Goal: Information Seeking & Learning: Learn about a topic

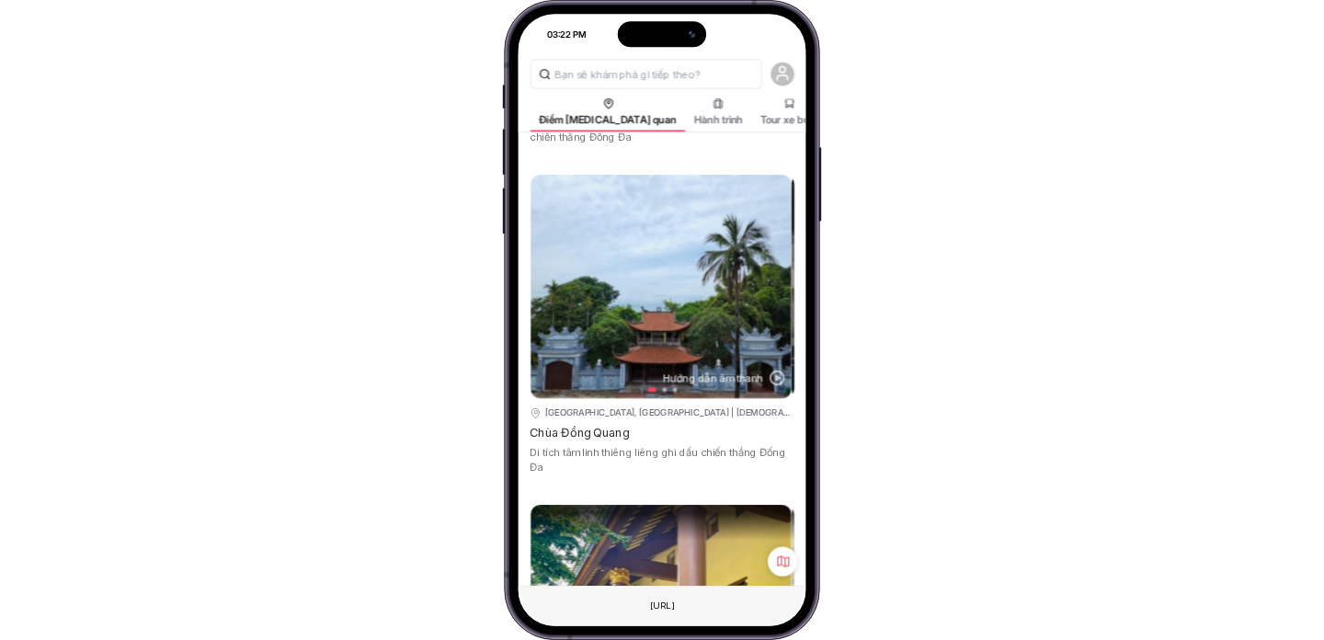
scroll to position [13704, 0]
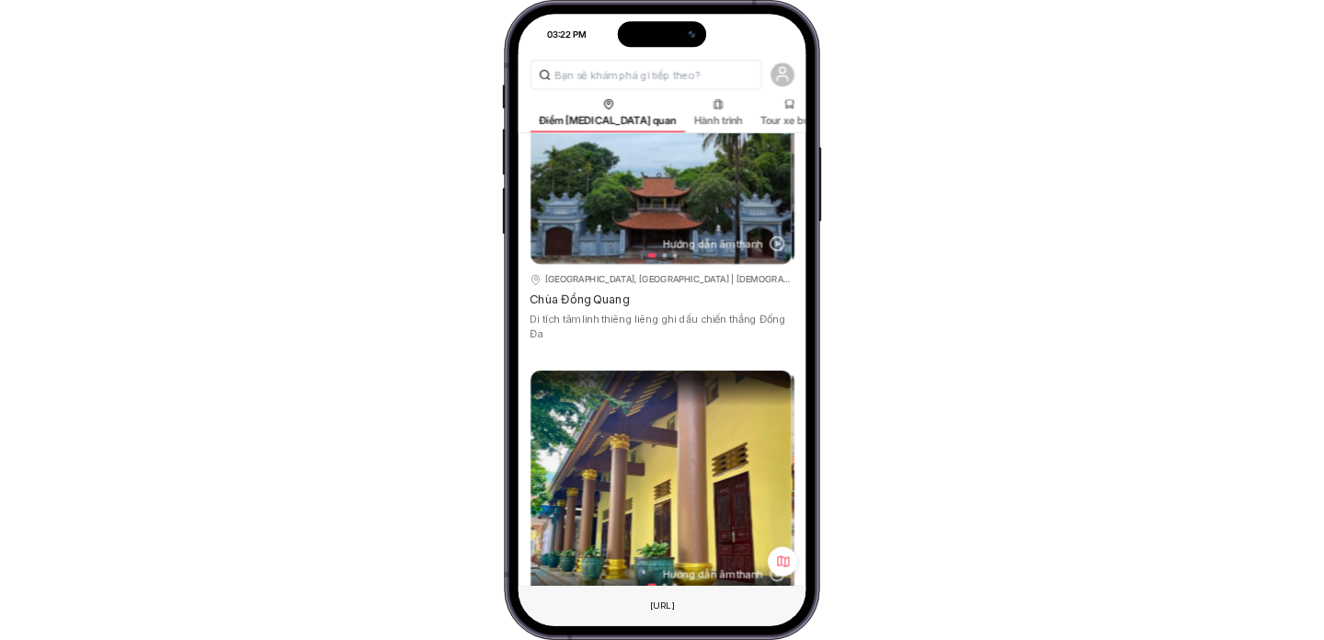
click at [785, 563] on icon at bounding box center [782, 561] width 15 height 15
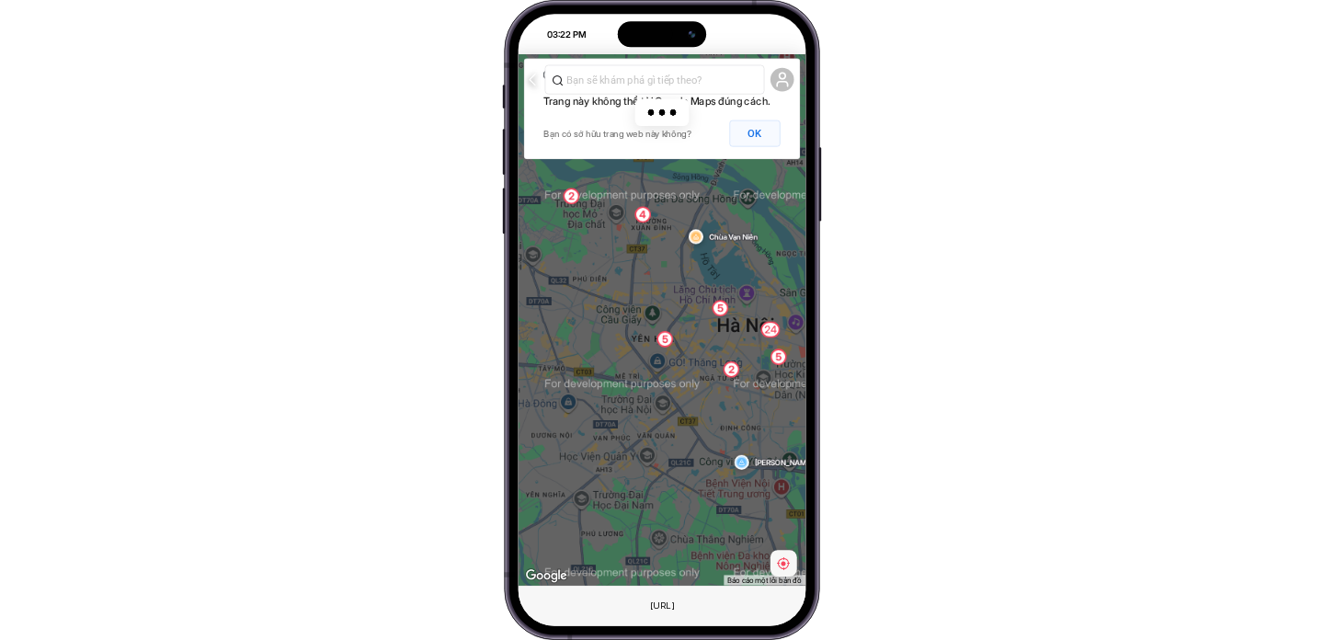
click at [750, 142] on button "OK" at bounding box center [754, 133] width 51 height 27
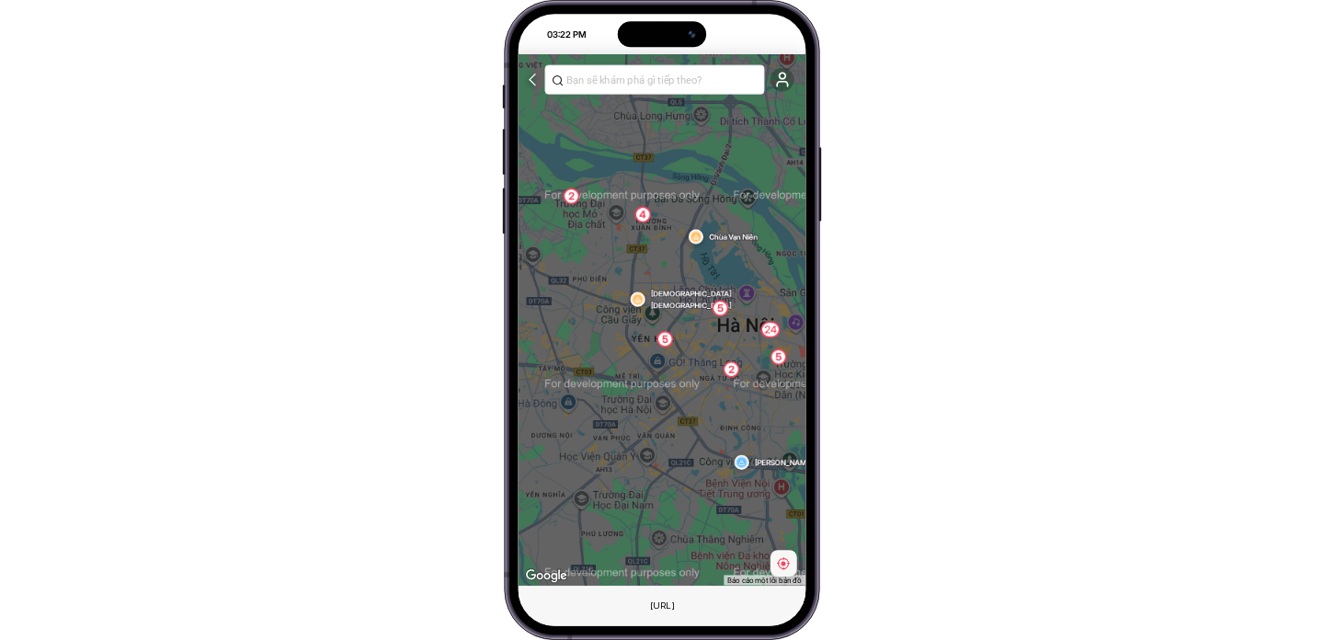
click at [697, 235] on img at bounding box center [695, 237] width 12 height 12
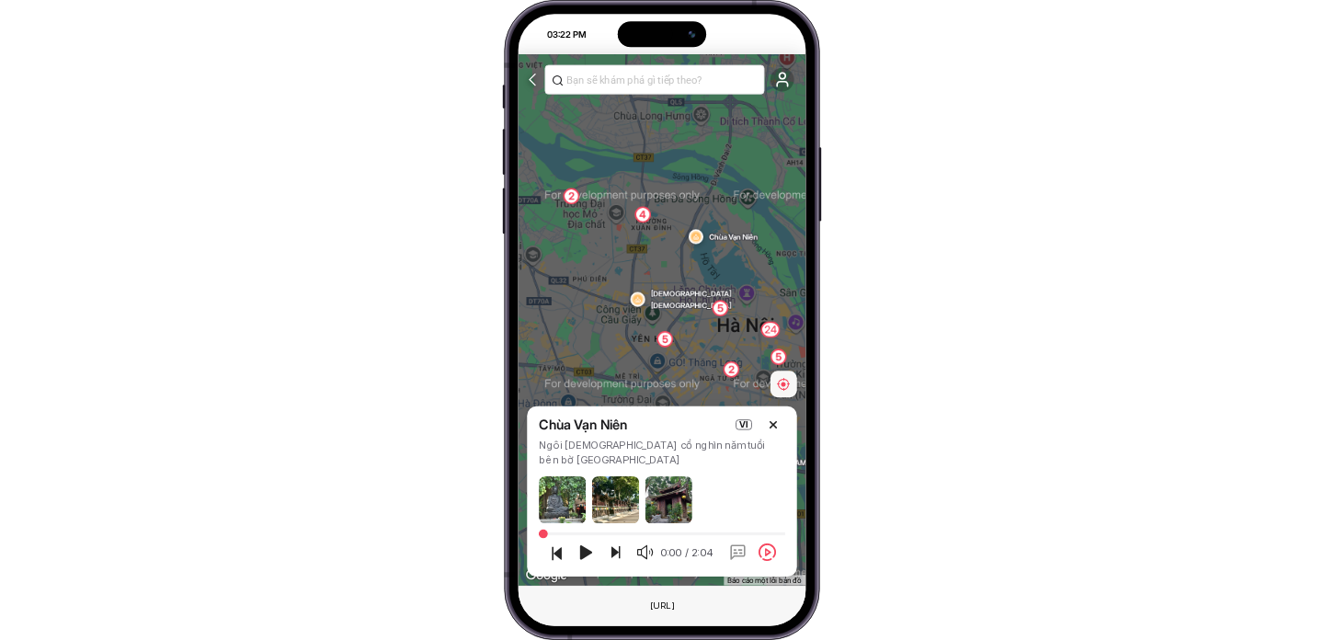
click at [644, 210] on div "4" at bounding box center [642, 215] width 17 height 17
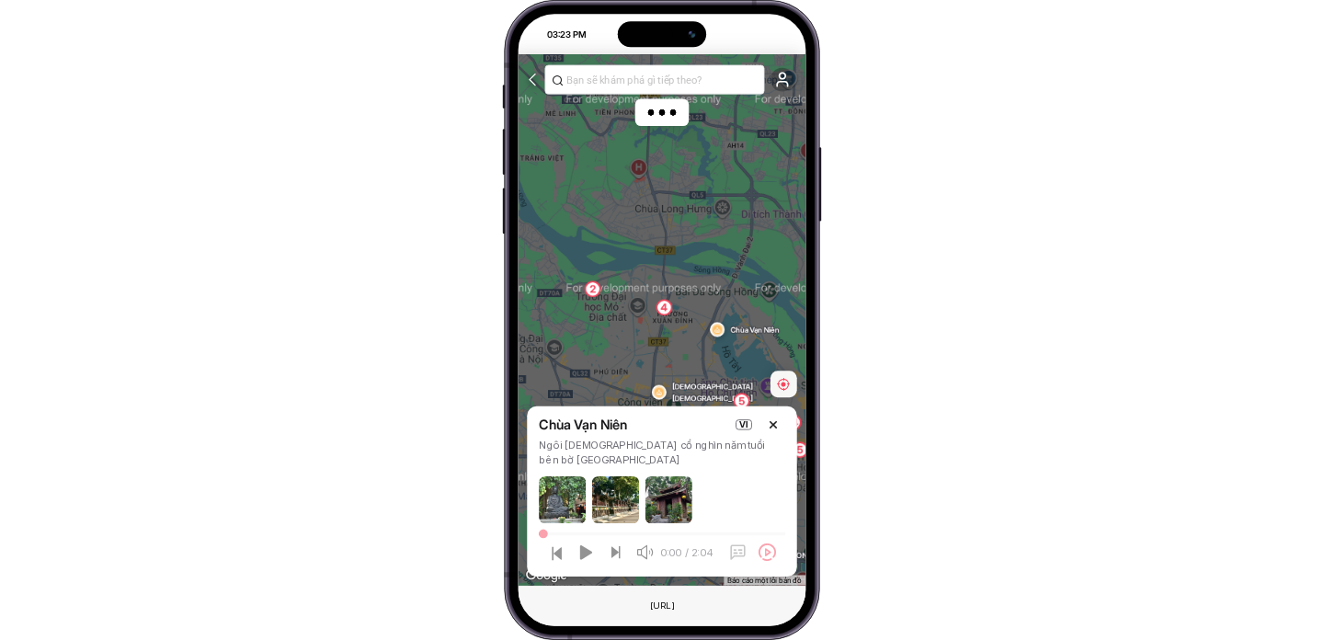
drag, startPoint x: 640, startPoint y: 244, endPoint x: 637, endPoint y: 163, distance: 80.9
click at [638, 163] on div "24 2 5 5 5 2 Hồ Linh Đàm Chùa Vạn Niên 4 Chùa [DEMOGRAPHIC_DATA]" at bounding box center [662, 319] width 288 height 530
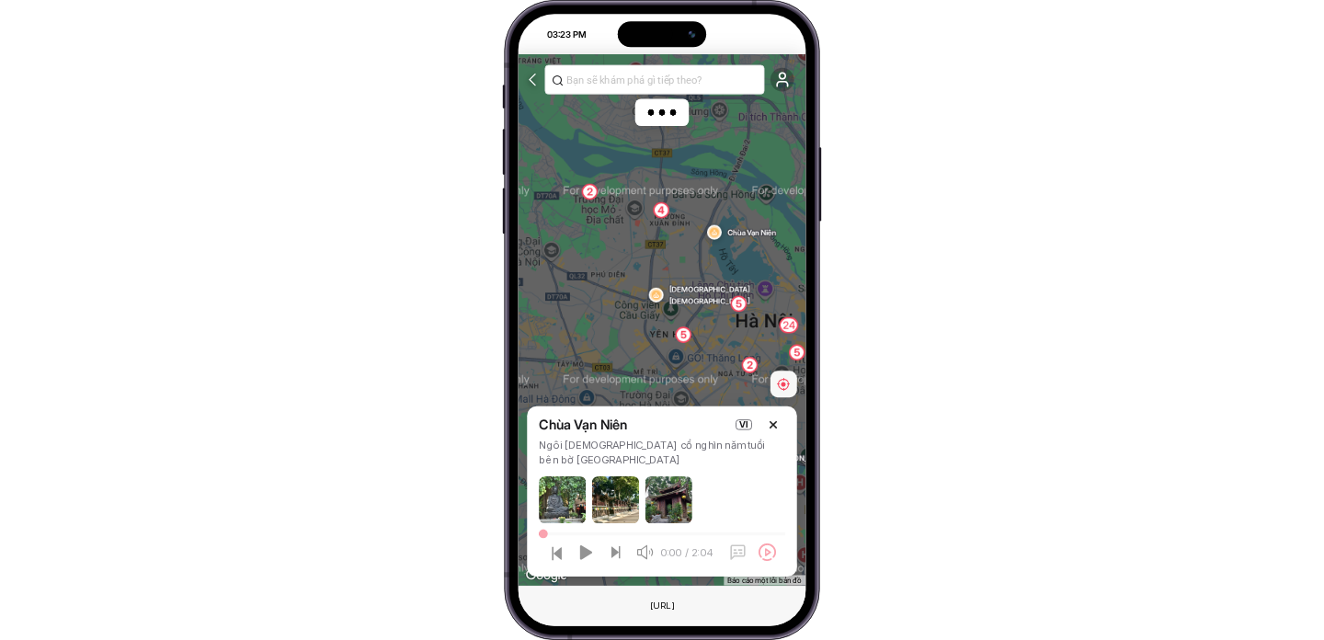
click at [655, 302] on div at bounding box center [656, 295] width 15 height 15
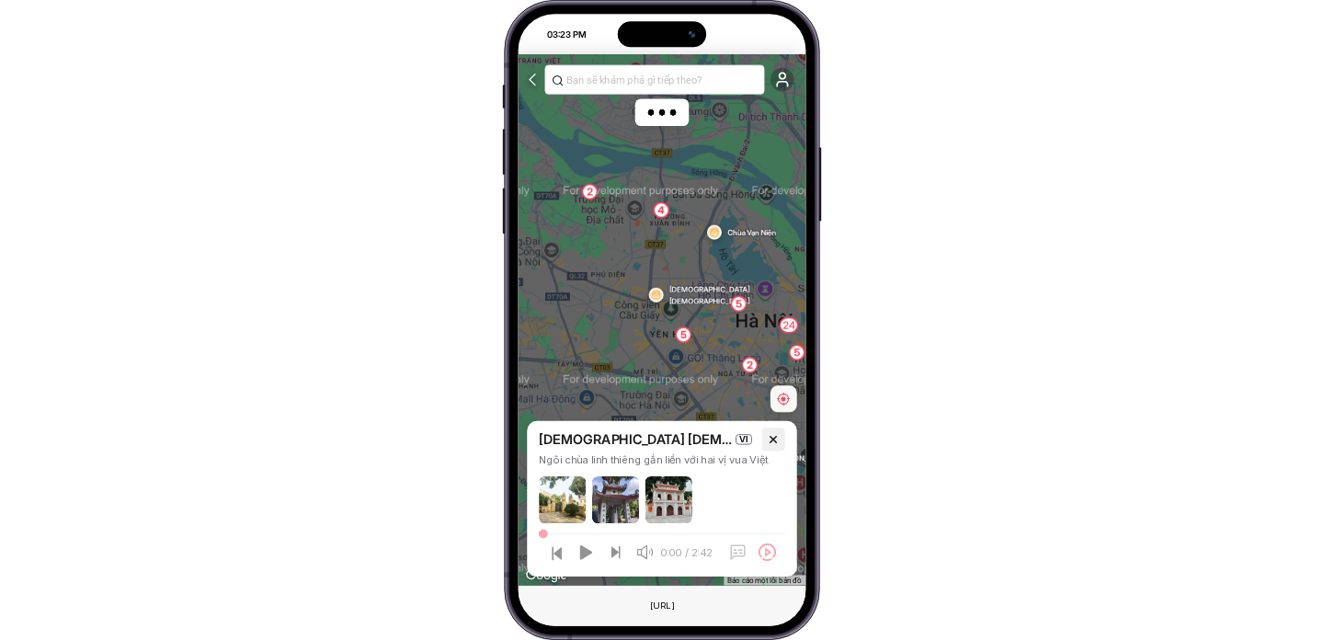
click at [776, 441] on icon "button" at bounding box center [773, 438] width 18 height 17
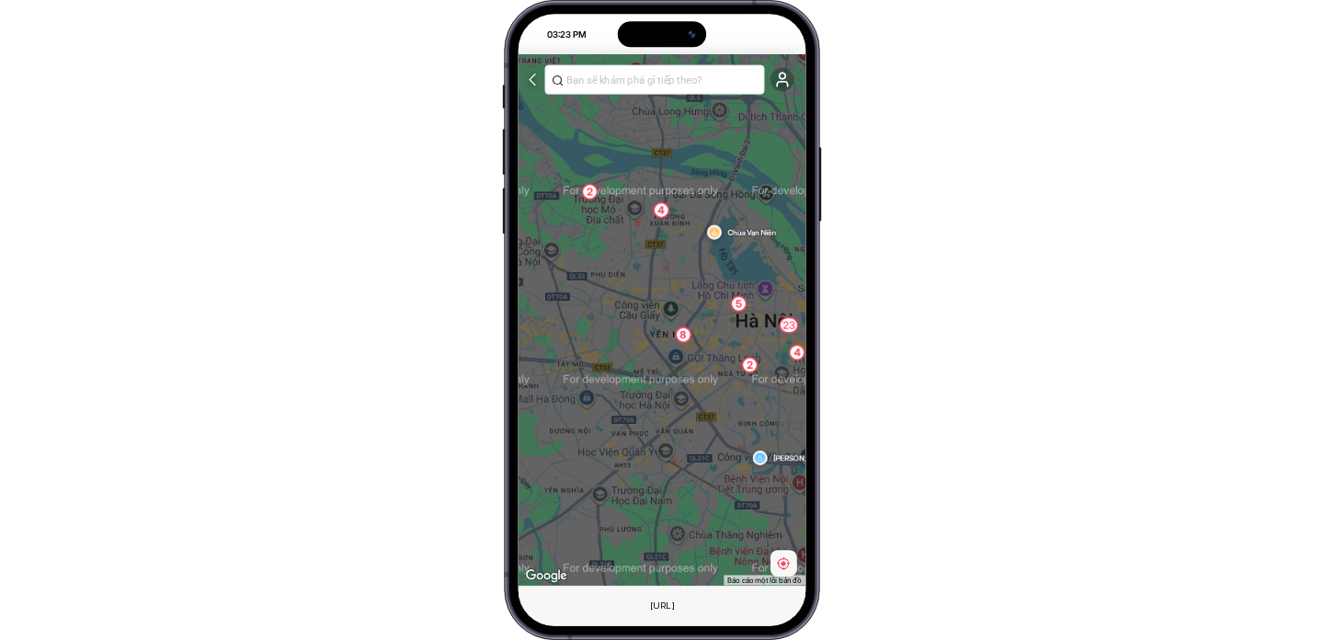
drag, startPoint x: 709, startPoint y: 390, endPoint x: 664, endPoint y: 329, distance: 75.6
click at [664, 329] on div "23 2 8 4 5 2 [PERSON_NAME] Chùa Vạn Niên 4" at bounding box center [1193, 652] width 1062 height 664
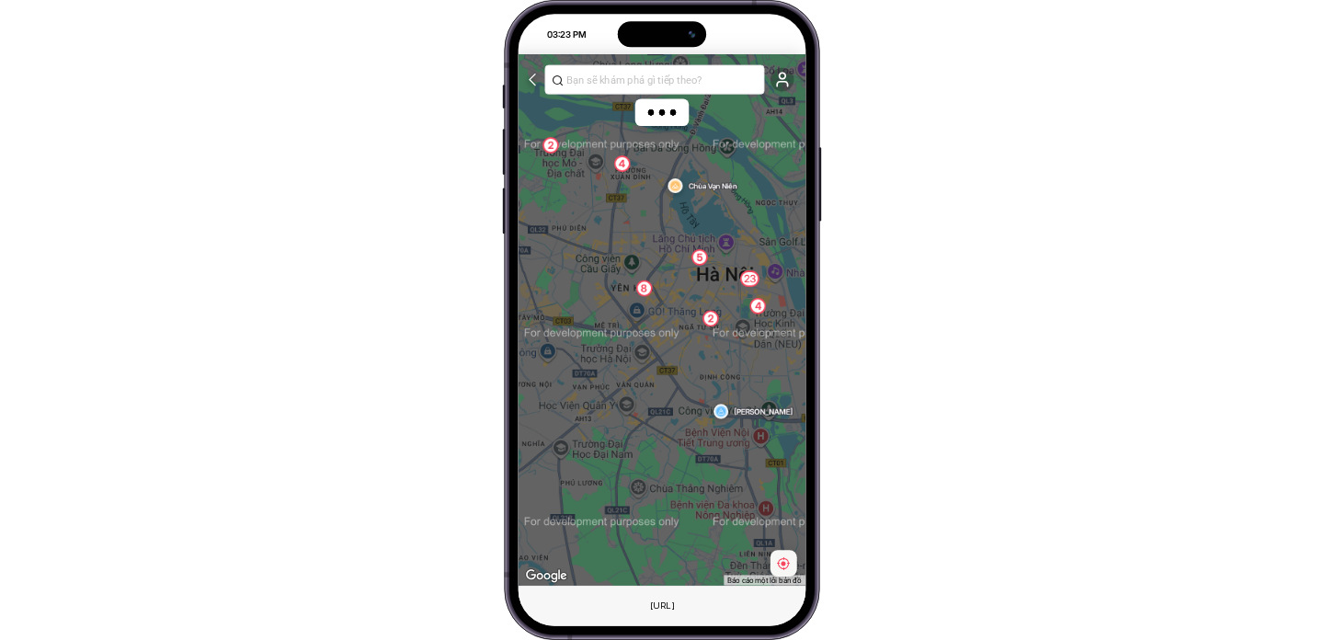
click at [711, 318] on div "2" at bounding box center [710, 319] width 17 height 17
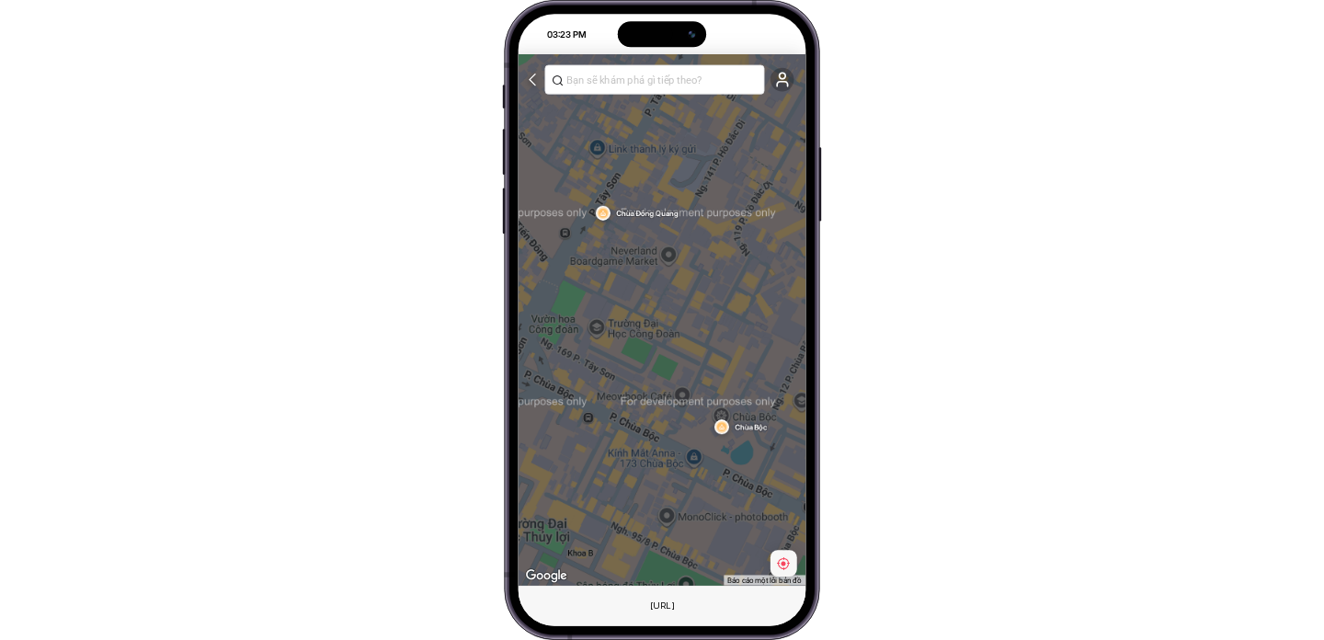
click at [631, 222] on div "Chùa Bộc Chùa [GEOGRAPHIC_DATA]" at bounding box center [662, 319] width 288 height 530
click at [613, 218] on div "Chùa Bộc Chùa [GEOGRAPHIC_DATA]" at bounding box center [662, 319] width 288 height 530
click at [606, 218] on img at bounding box center [603, 214] width 12 height 12
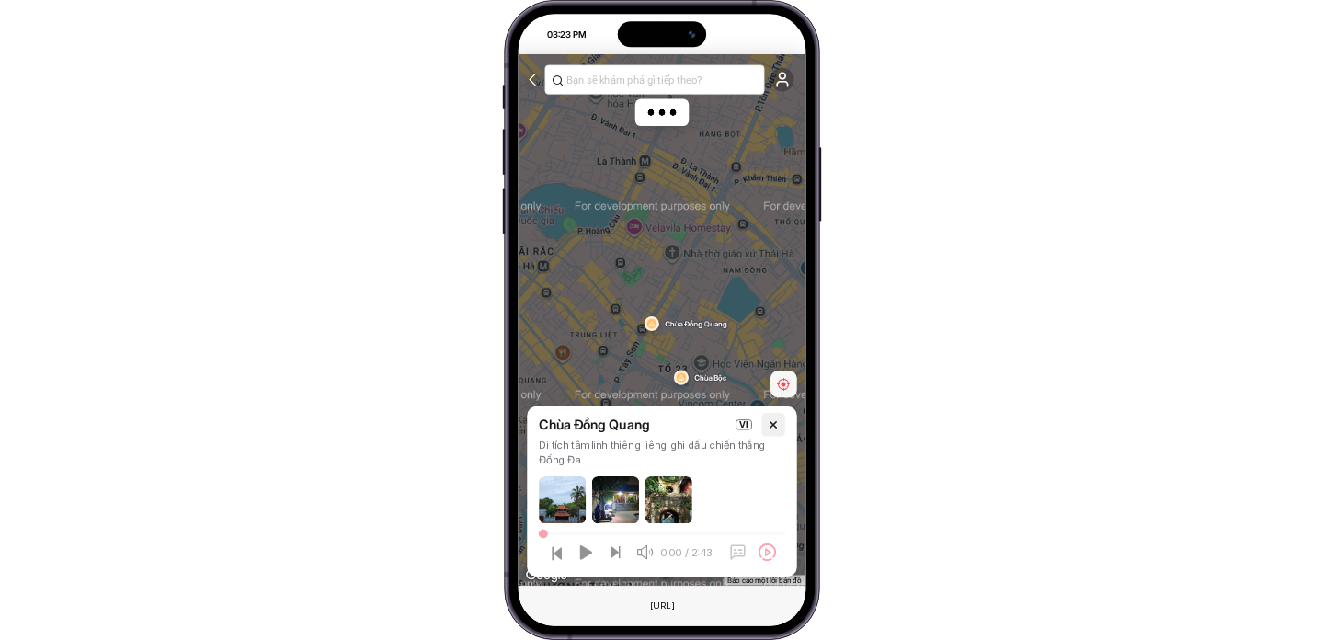
click at [768, 432] on icon "button" at bounding box center [773, 423] width 18 height 17
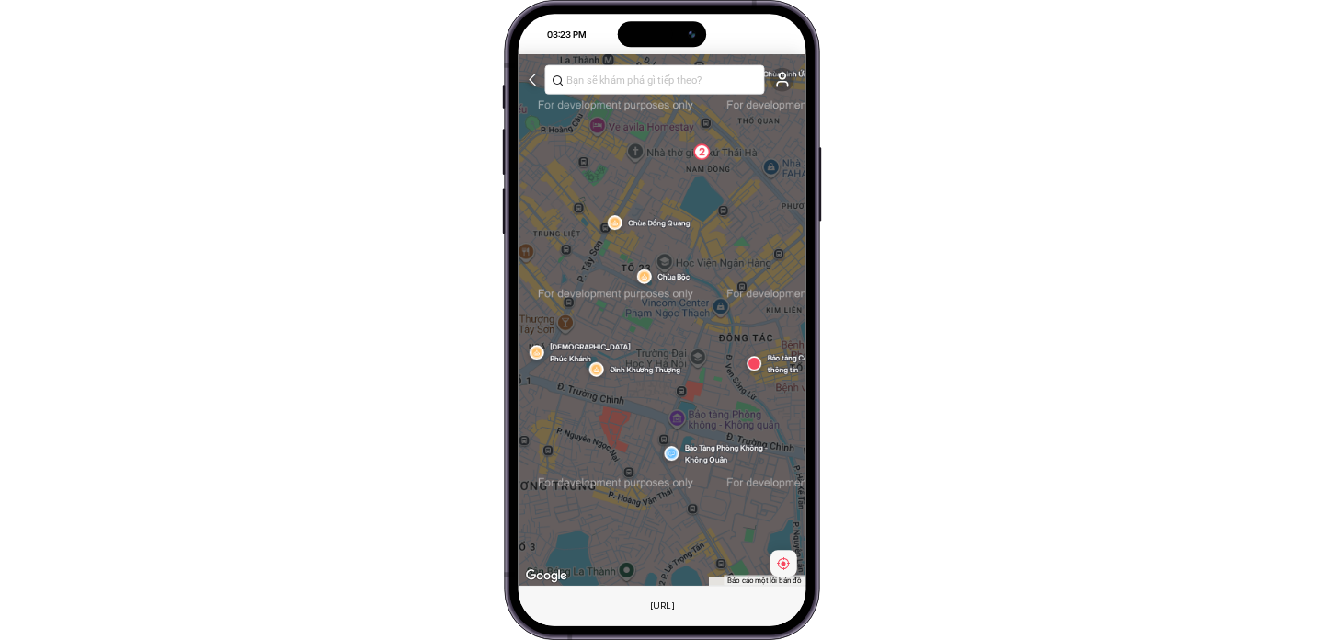
drag, startPoint x: 733, startPoint y: 431, endPoint x: 677, endPoint y: 285, distance: 156.2
click at [680, 290] on div "Chùa Bộc Chùa Đồng Quang Chùa Linh Ứng Chùa Huy Văn Chùa Thanh Nhàn 2 Đình Khươ…" at bounding box center [1156, 551] width 1062 height 664
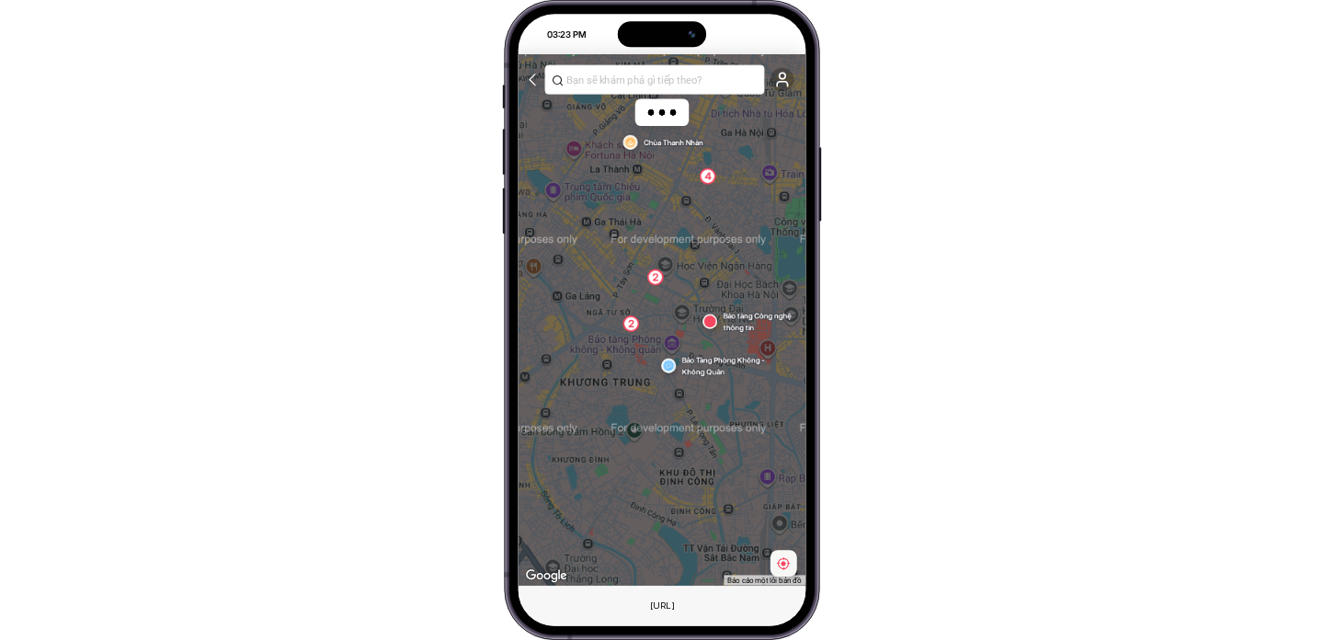
click at [732, 323] on span "Bảo tàng Công nghệ thông tin" at bounding box center [766, 322] width 88 height 24
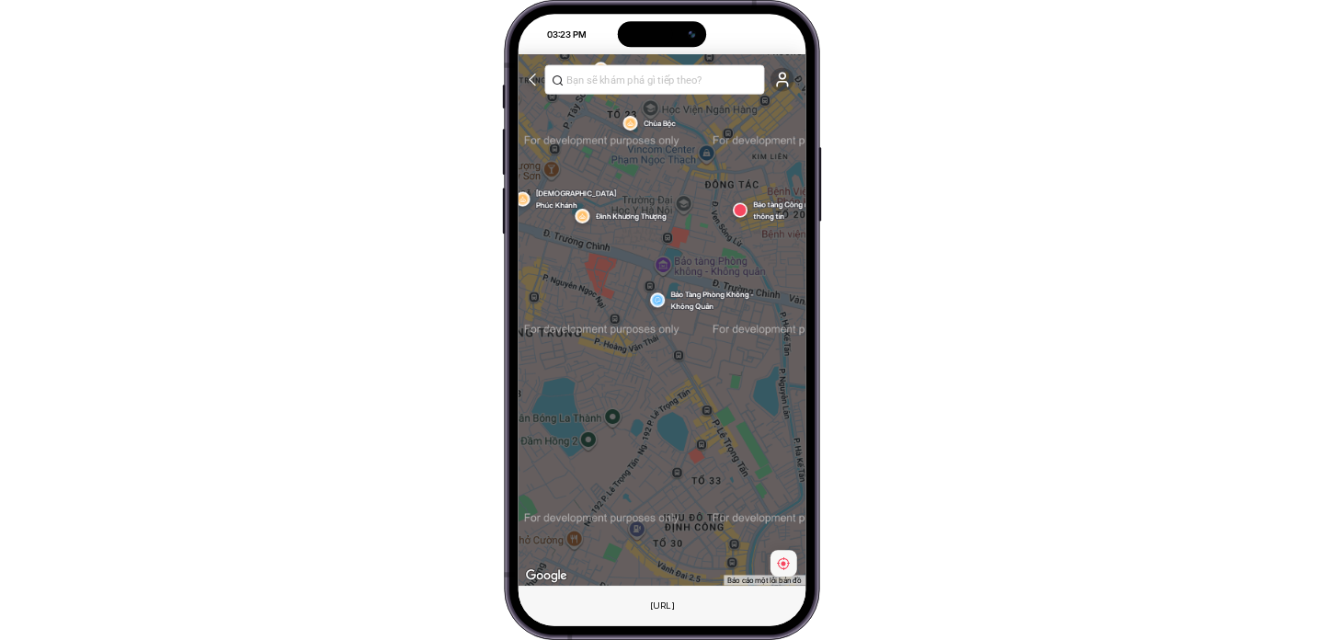
click at [789, 84] on icon at bounding box center [781, 79] width 17 height 17
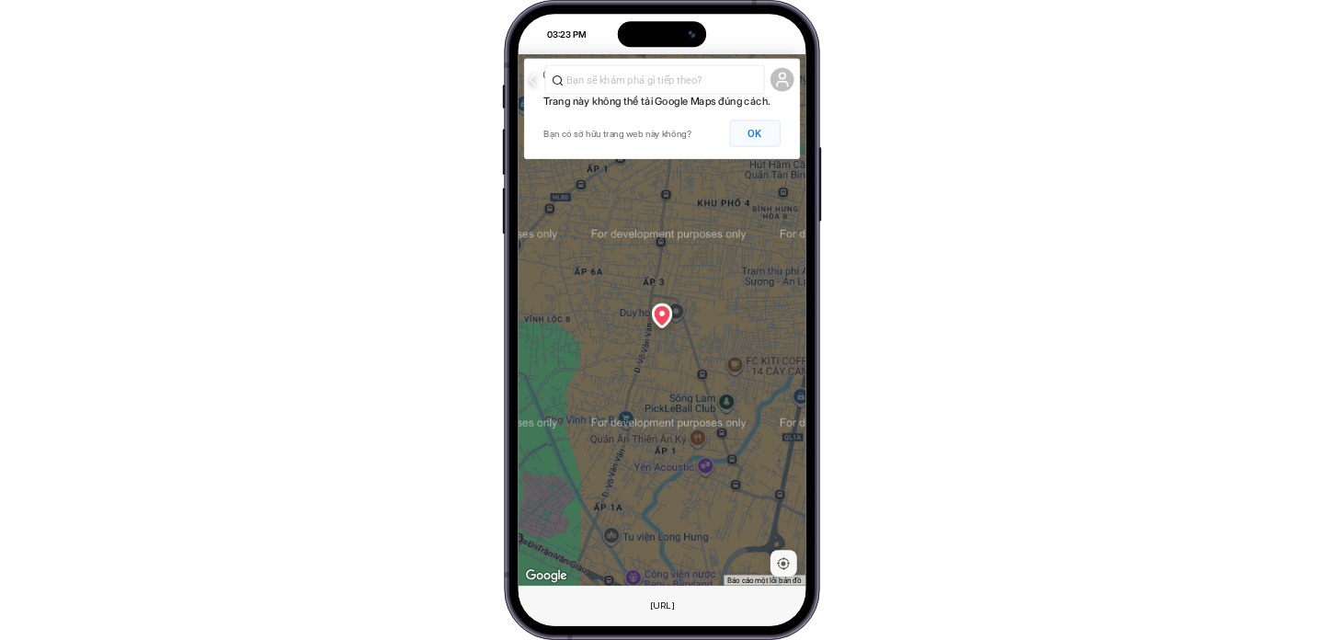
click at [743, 133] on button "OK" at bounding box center [754, 133] width 51 height 27
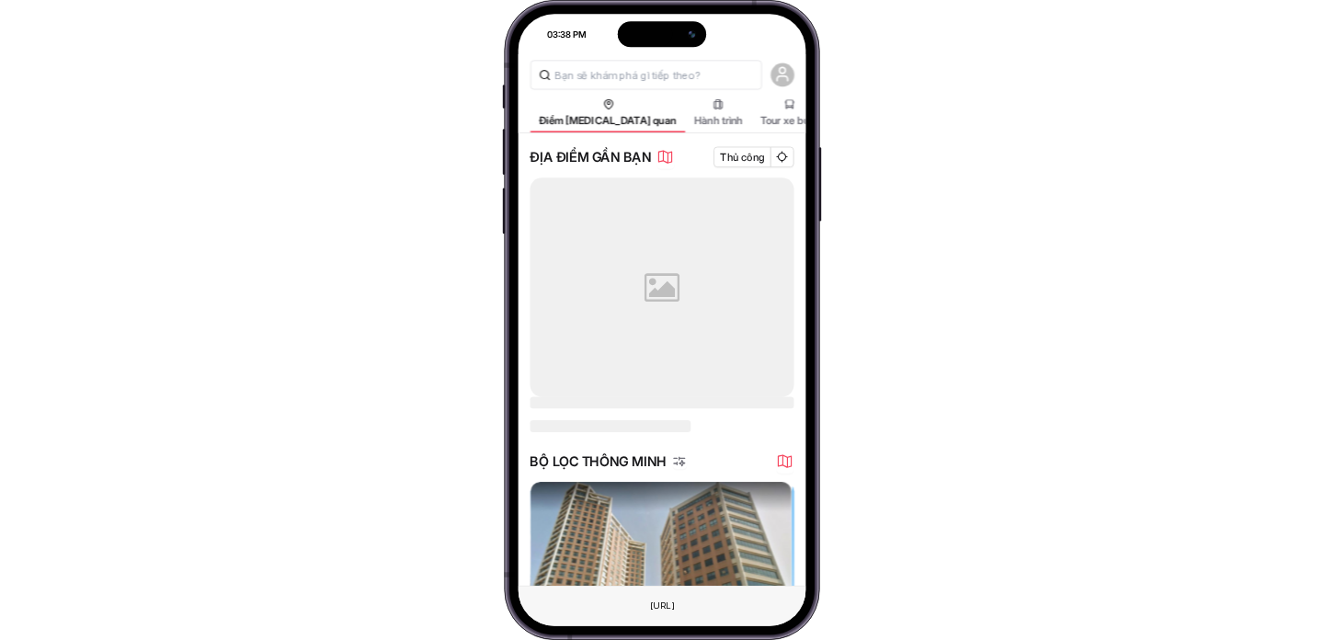
click at [779, 463] on icon "button" at bounding box center [784, 460] width 17 height 17
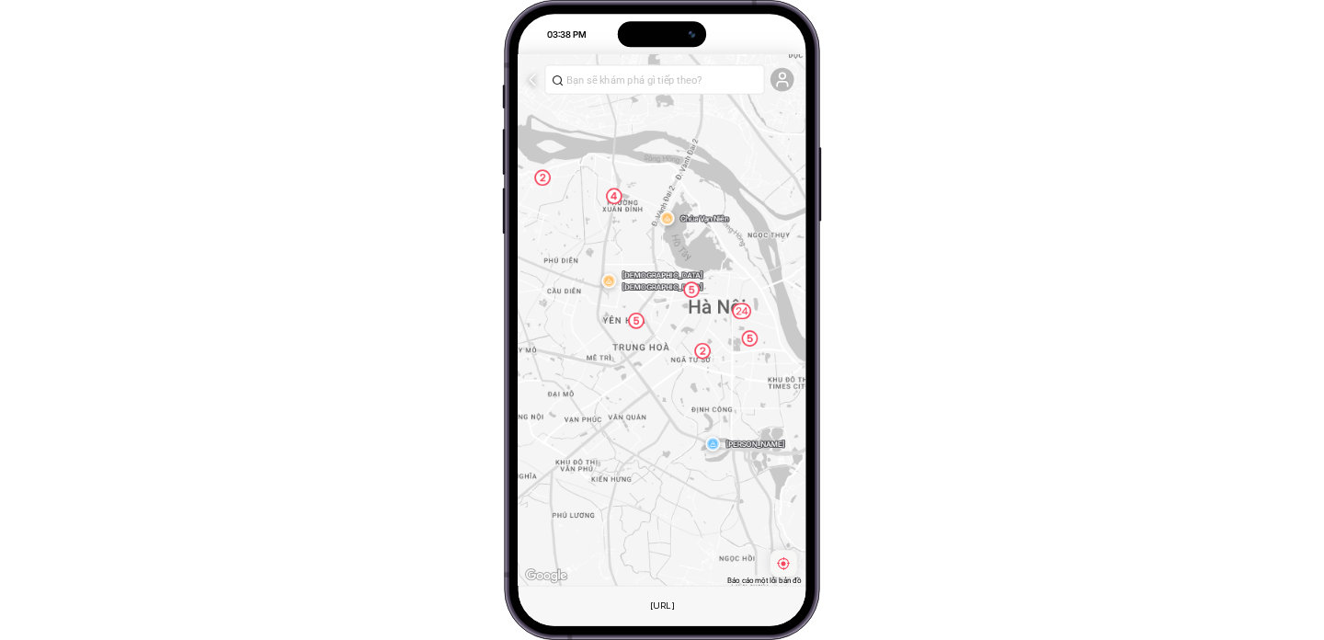
drag, startPoint x: 679, startPoint y: 409, endPoint x: 643, endPoint y: 393, distance: 39.1
click at [643, 389] on div "24 2 5 5 5 2 Hồ Linh Đàm Chùa Vạn Niên 4 Chùa [DEMOGRAPHIC_DATA]" at bounding box center [1164, 634] width 1062 height 664
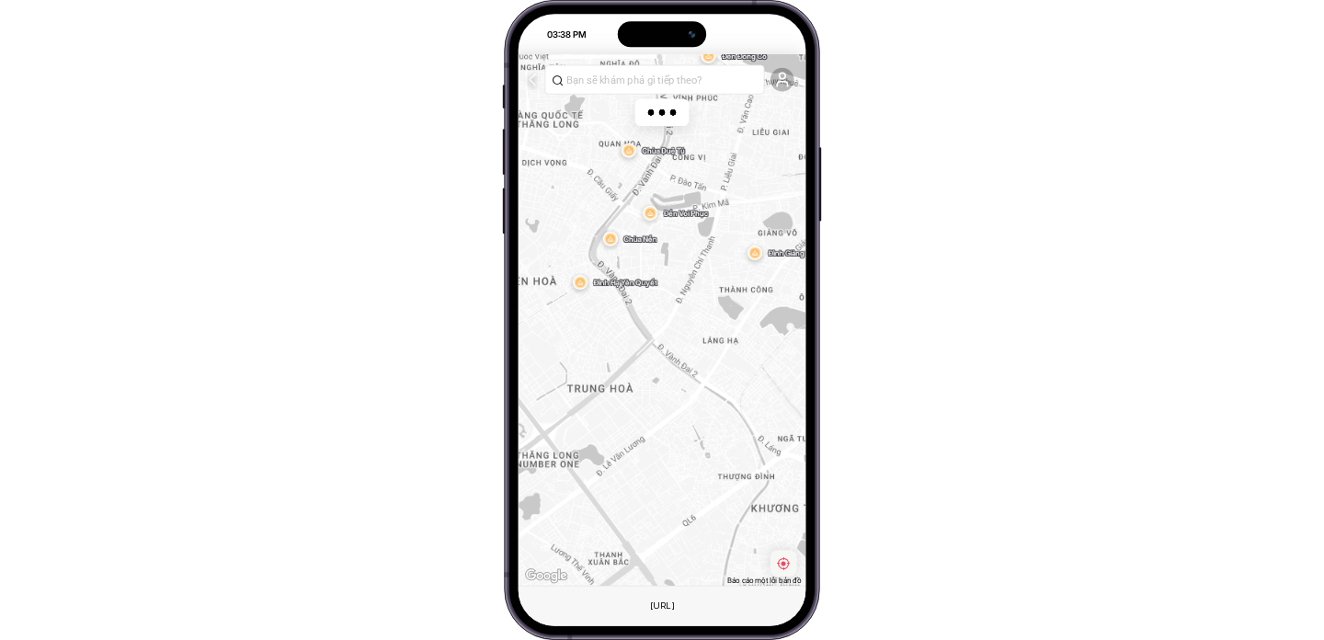
drag, startPoint x: 745, startPoint y: 319, endPoint x: 660, endPoint y: 403, distance: 119.6
click at [660, 403] on div "Chùa Duệ Tú Đền Đồng Cổ Đình Giảng Võ Đình [GEOGRAPHIC_DATA] Quyết Chùa Nền Đền…" at bounding box center [662, 319] width 288 height 530
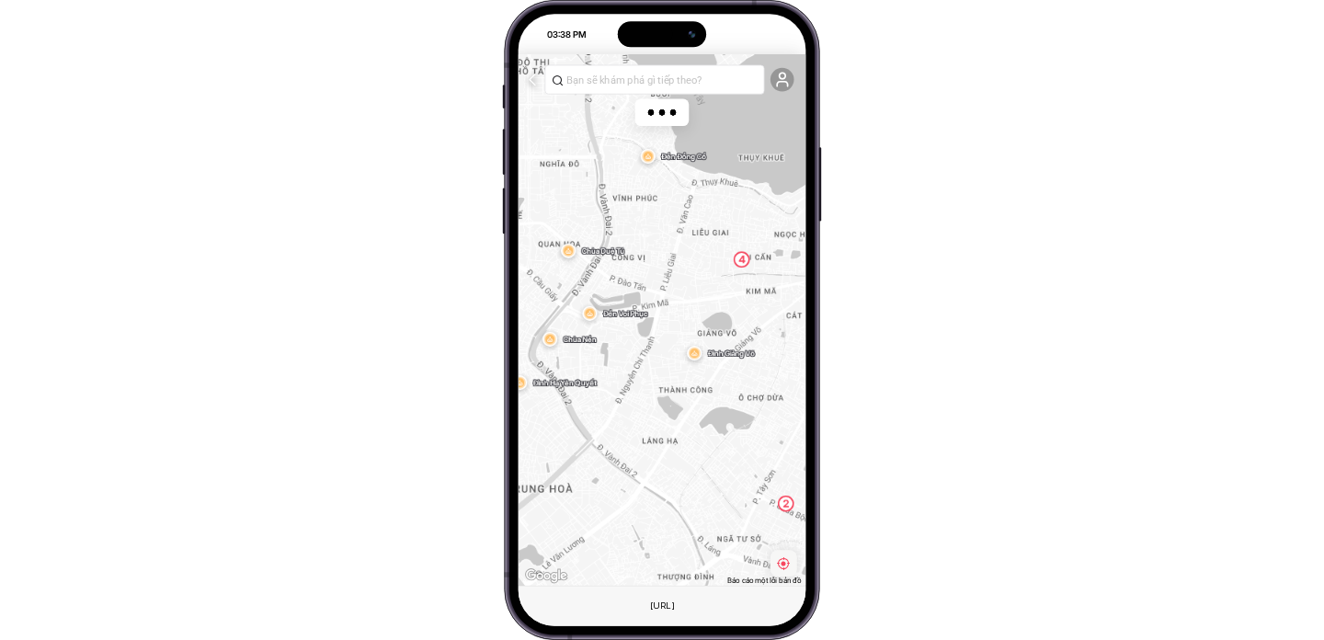
click at [629, 316] on span "Đền Voi Phục" at bounding box center [645, 314] width 88 height 12
click at [577, 257] on div "4 Chùa Duệ Tú Đền Đồng Cổ Đình Giảng Võ Đình Hạ Yên Quyết Chùa Nền 2 Đền Voi Ph…" at bounding box center [662, 319] width 288 height 530
click at [569, 254] on img at bounding box center [569, 251] width 12 height 12
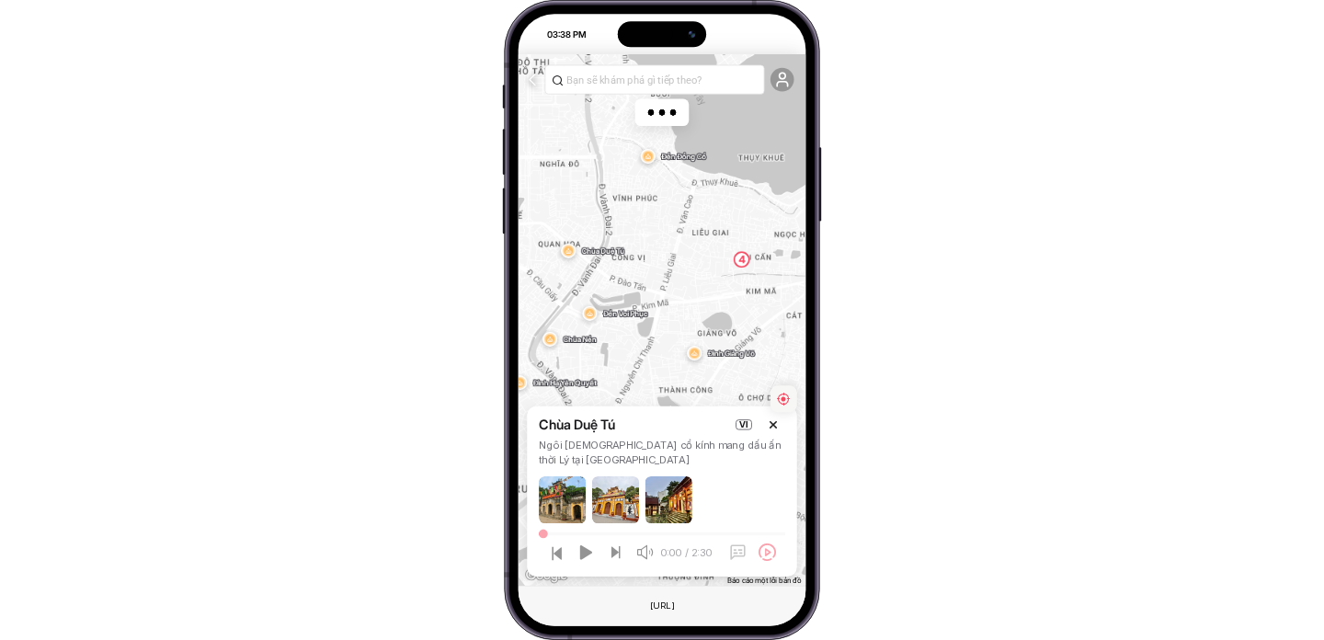
click at [672, 500] on div at bounding box center [668, 499] width 47 height 47
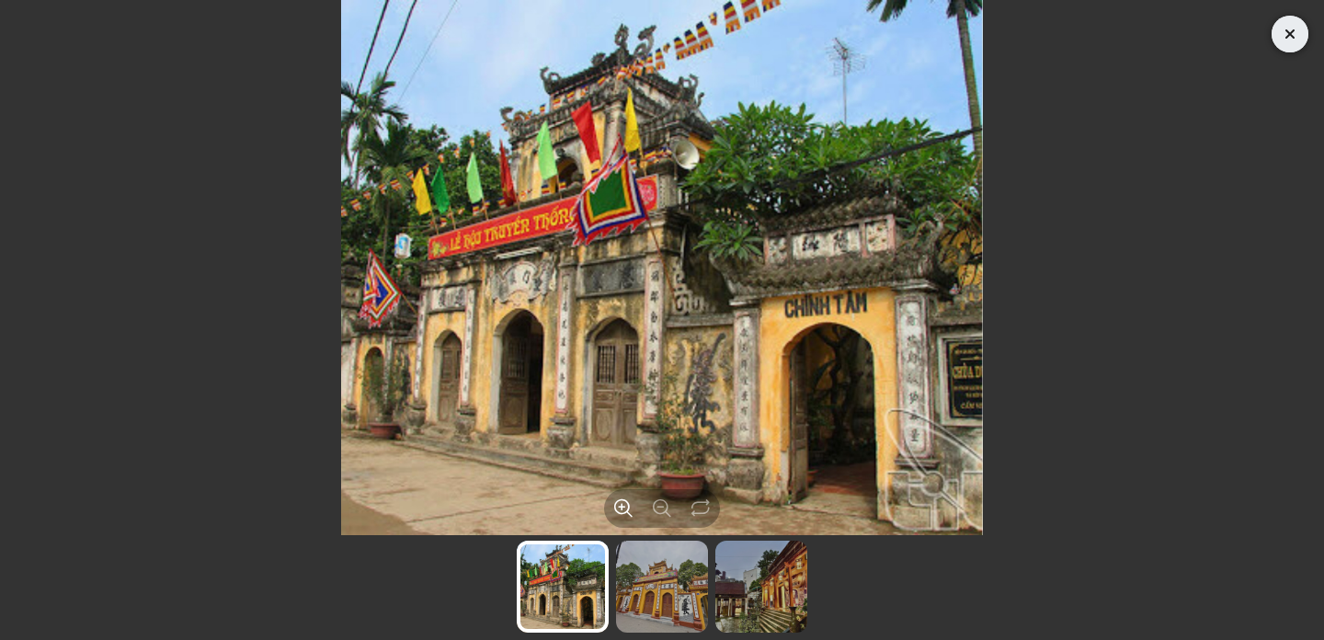
click at [1300, 28] on icon "Close" at bounding box center [1290, 34] width 23 height 22
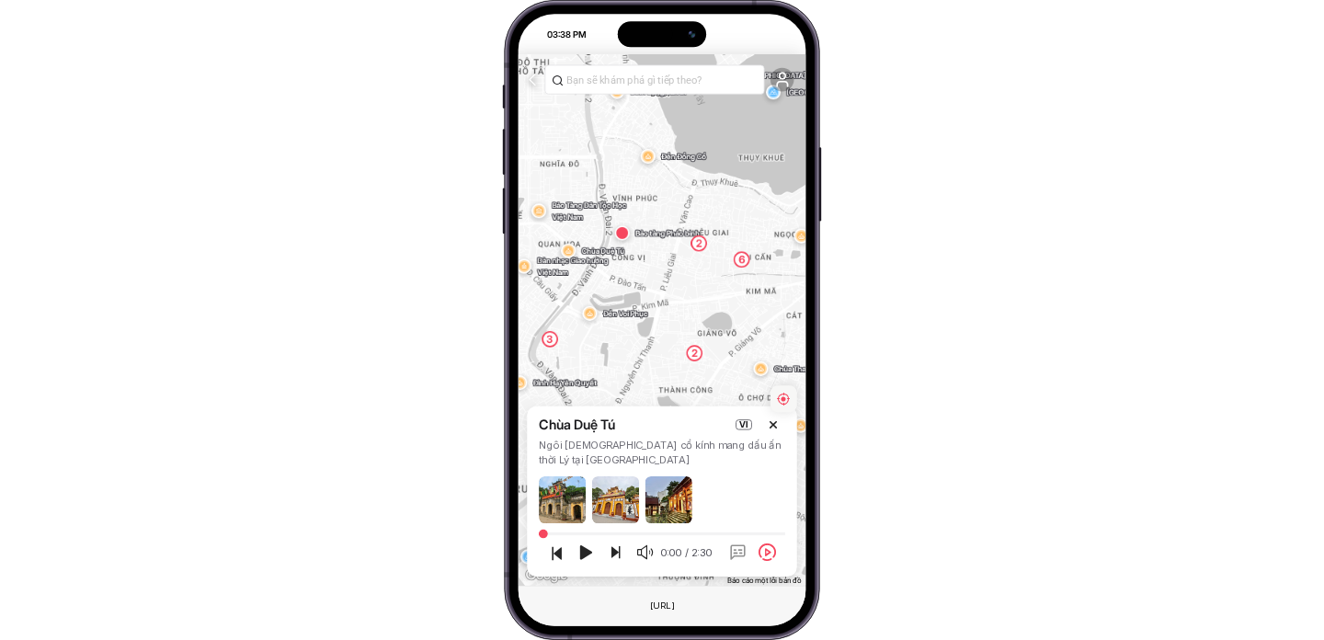
click at [1064, 258] on div "03:38 PM Điểm tham quan Hành trình Tour xe buýt Tour thành phố Blog du lịch ĐỊA…" at bounding box center [662, 320] width 1324 height 640
